Goal: Check status: Check status

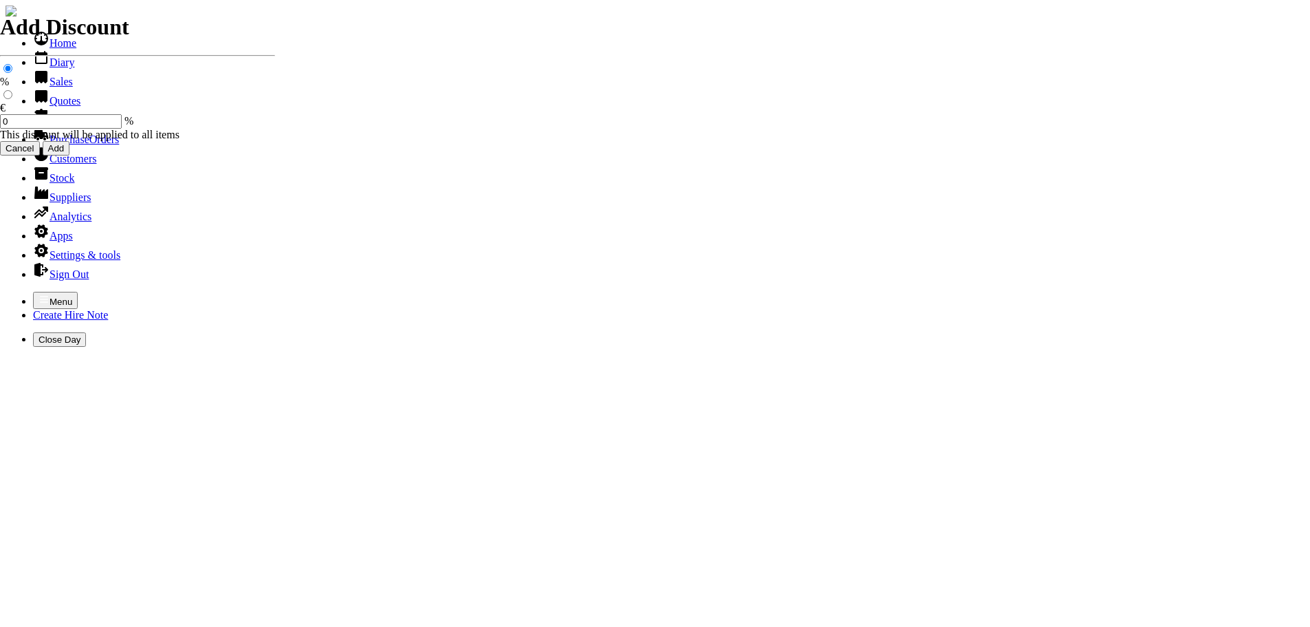
select select "HO"
click at [39, 294] on icon "button" at bounding box center [44, 299] width 11 height 11
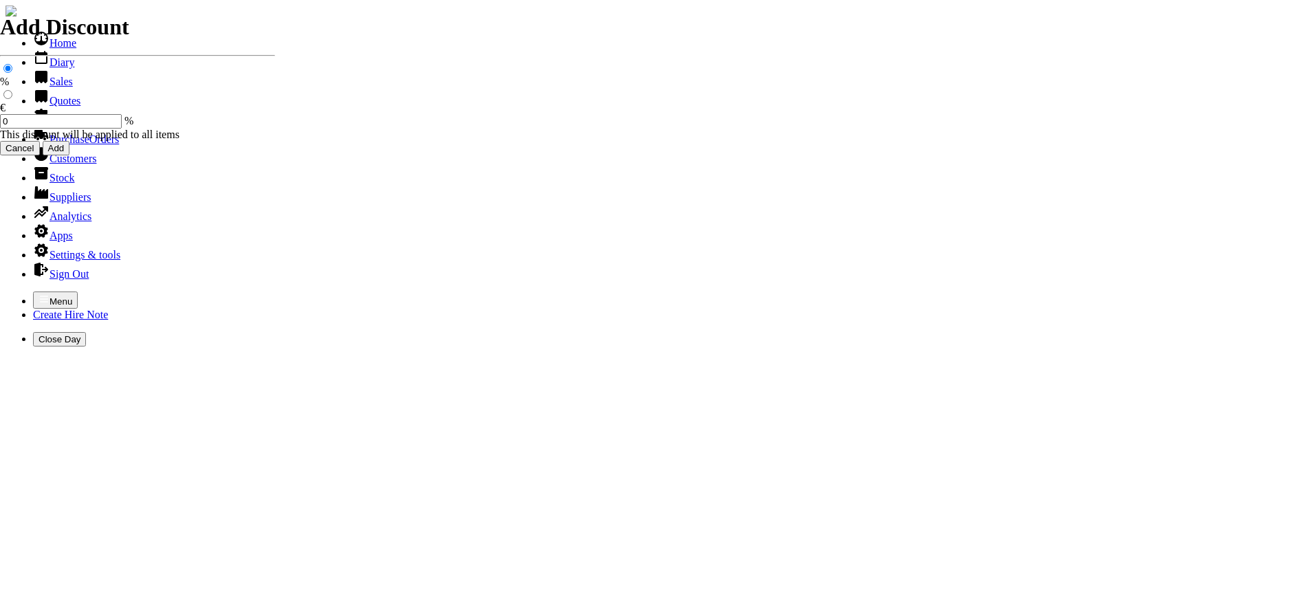
click at [59, 164] on link "Customers" at bounding box center [64, 159] width 63 height 12
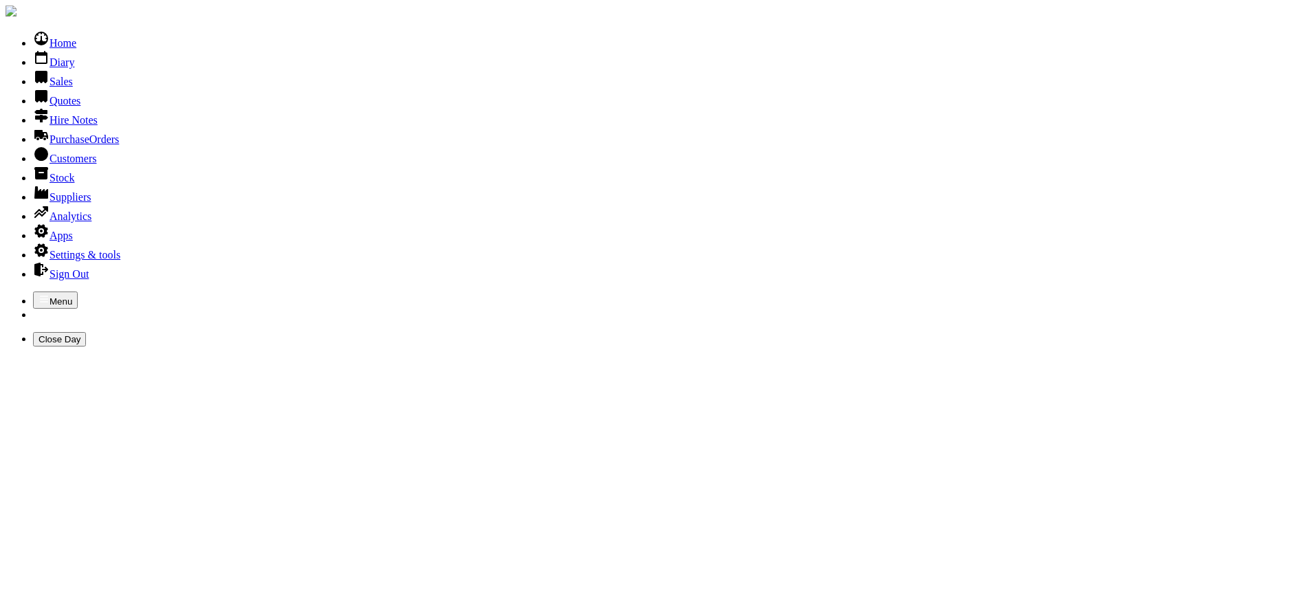
type input "[GEOGRAPHIC_DATA]"
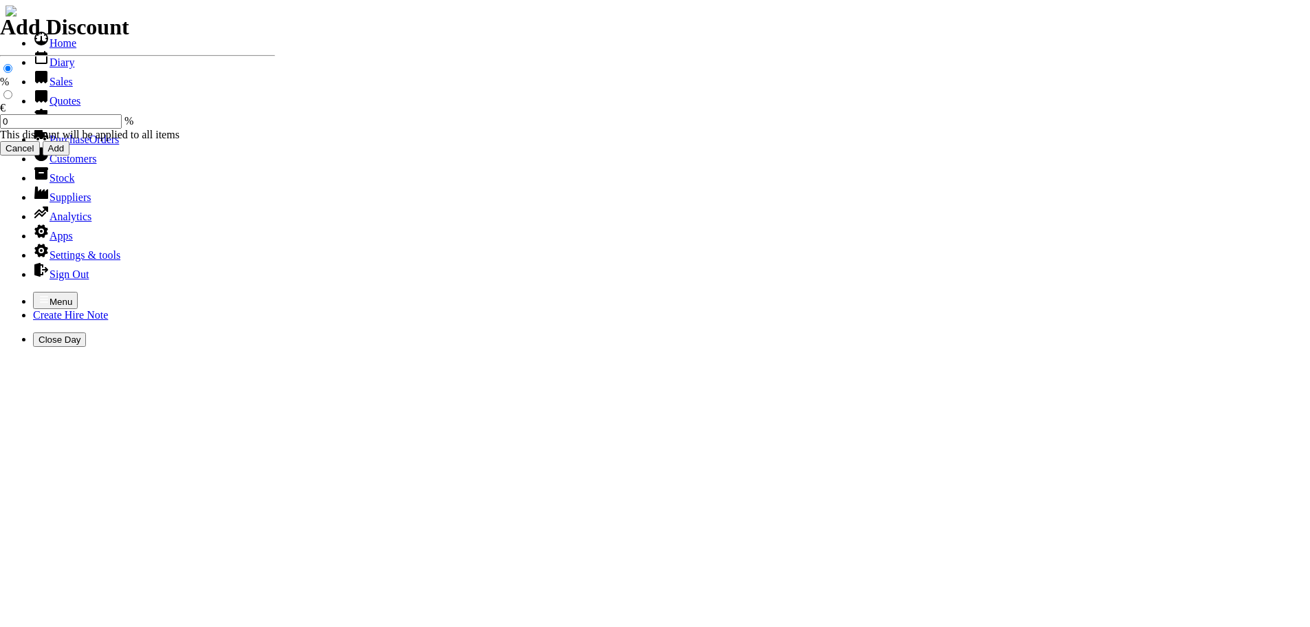
select select "HO"
select select "3"
select select "HO"
click at [39, 294] on icon "button" at bounding box center [44, 299] width 11 height 11
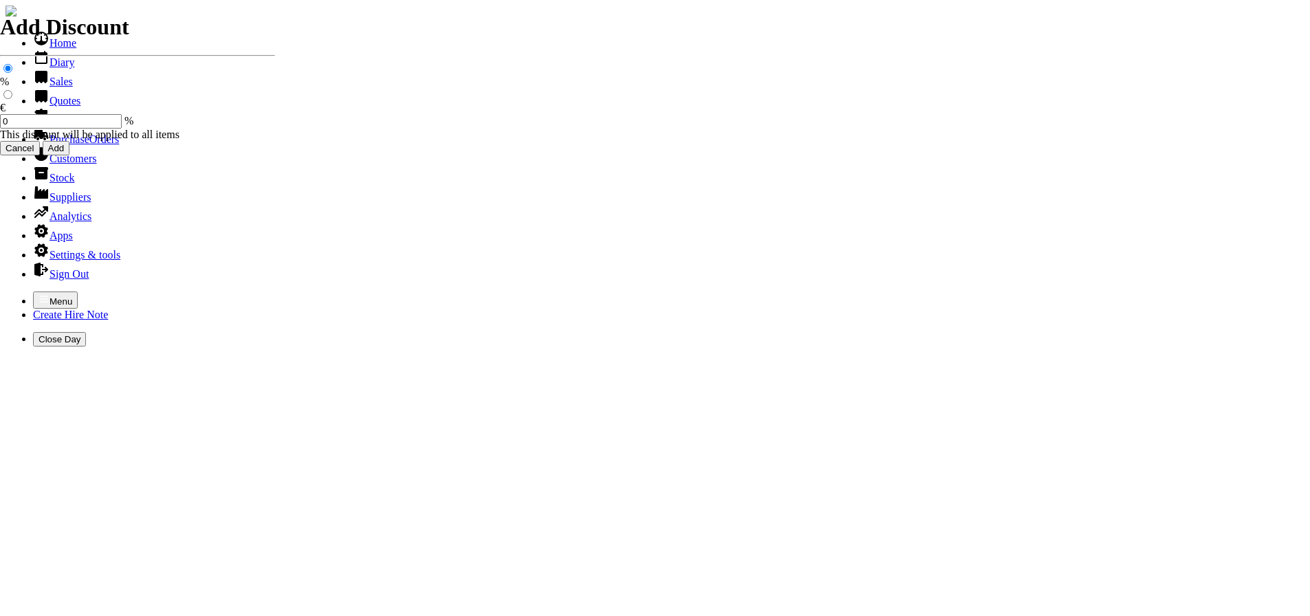
click at [72, 164] on link "Customers" at bounding box center [64, 159] width 63 height 12
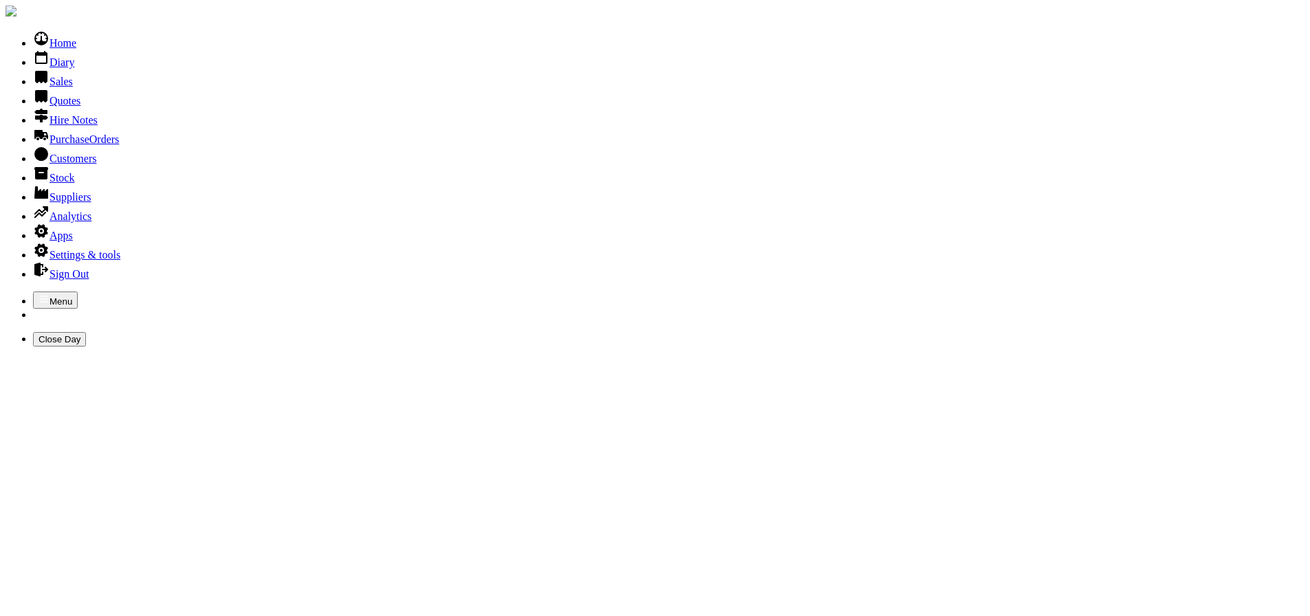
type input "[GEOGRAPHIC_DATA]"
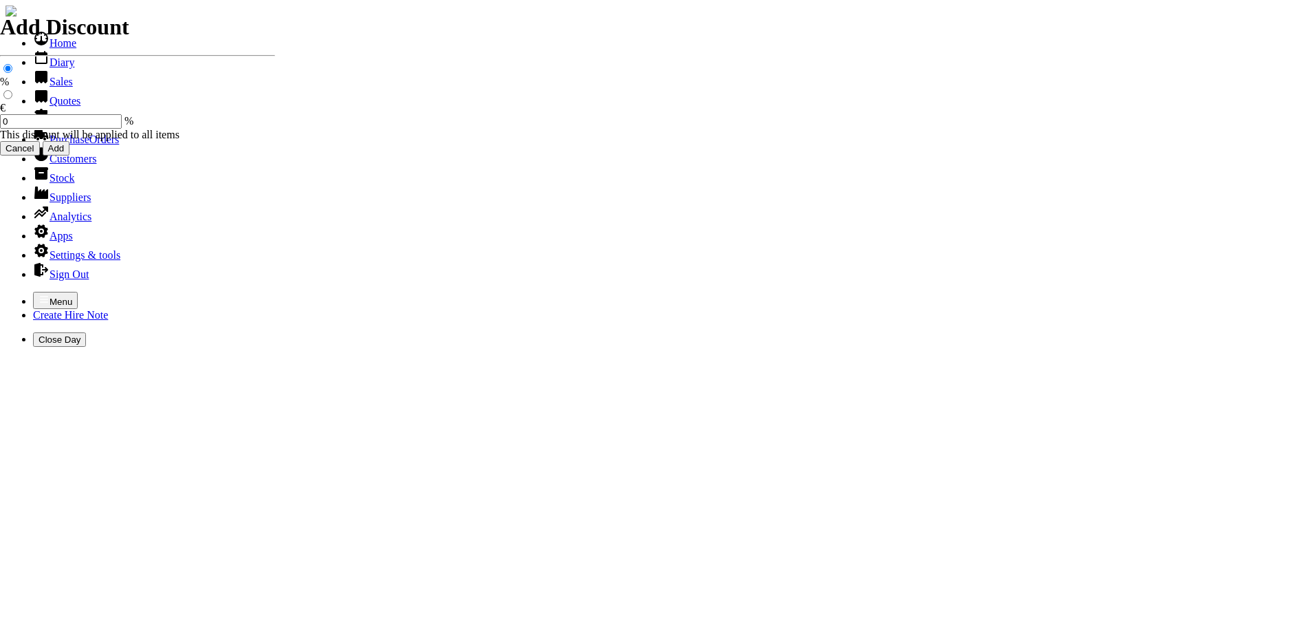
select select "HO"
select select "3"
